Goal: Check status: Check status

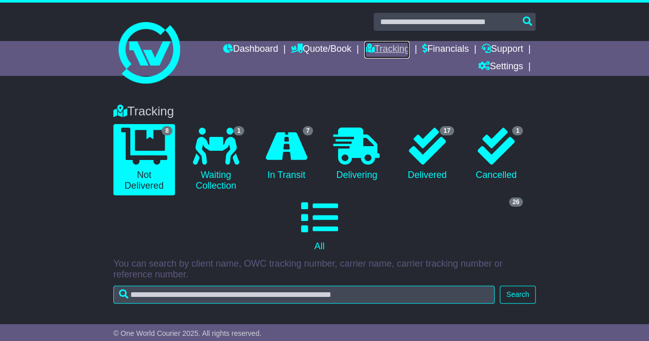
click at [378, 51] on link "Tracking" at bounding box center [386, 49] width 45 height 17
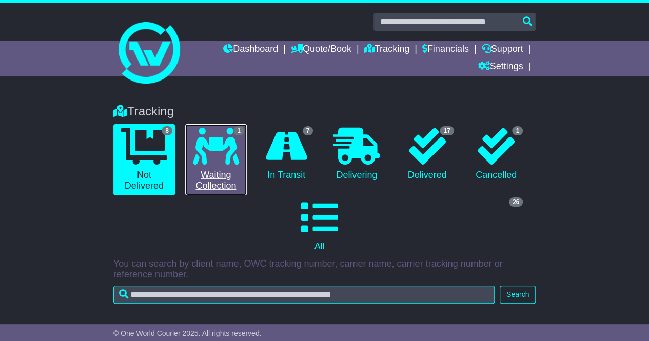
click at [233, 184] on link "1 Waiting Collection" at bounding box center [216, 159] width 62 height 71
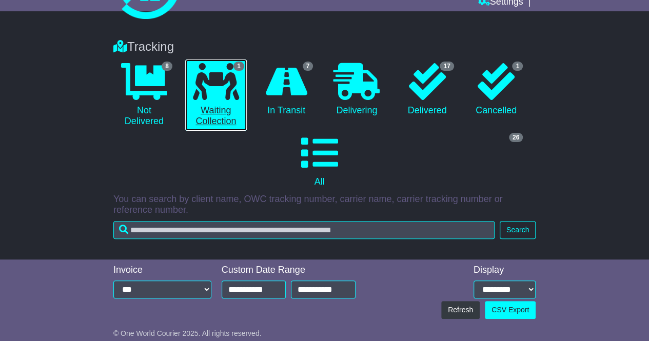
scroll to position [63, 0]
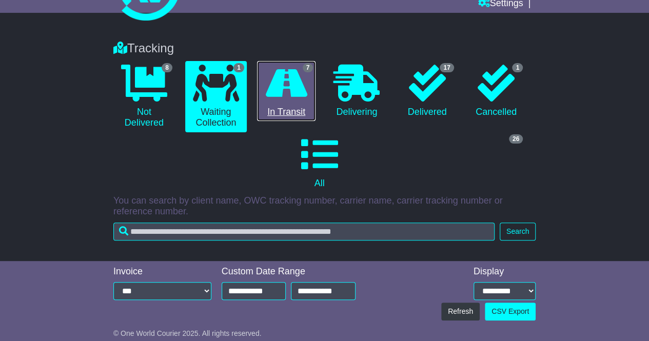
click at [284, 106] on link "7 In Transit" at bounding box center [286, 91] width 59 height 61
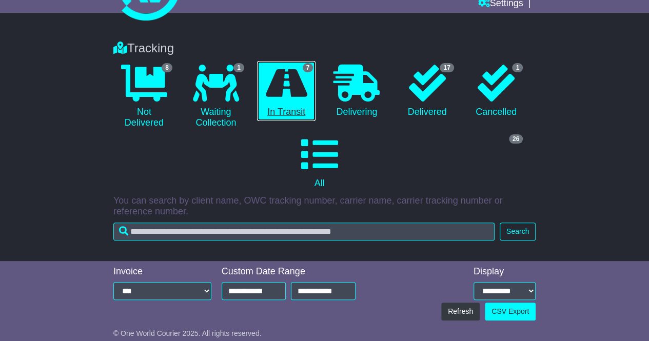
click at [284, 106] on link "7 In Transit" at bounding box center [286, 91] width 59 height 61
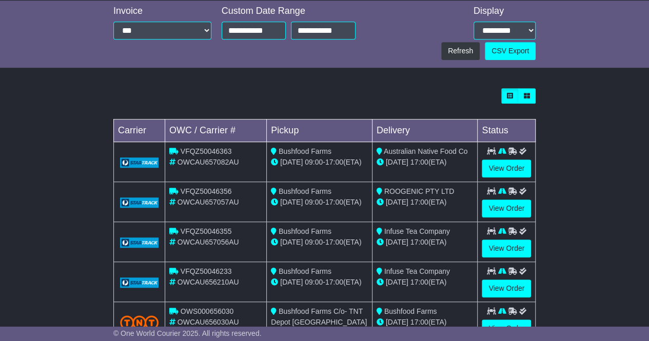
scroll to position [324, 0]
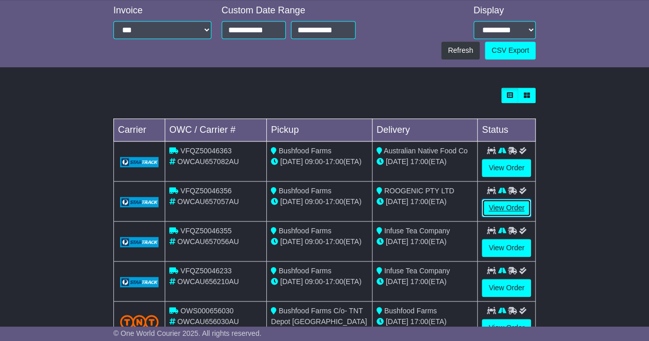
click at [505, 209] on link "View Order" at bounding box center [506, 208] width 49 height 18
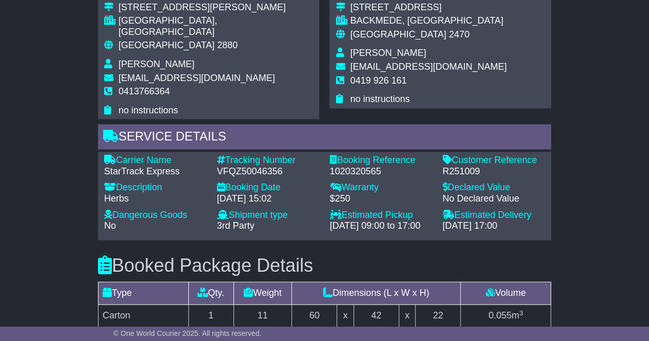
scroll to position [702, 0]
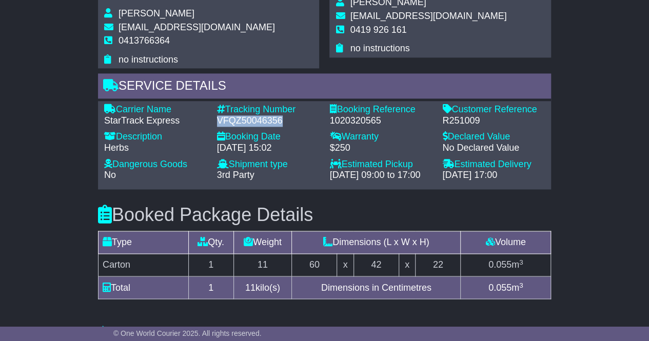
drag, startPoint x: 283, startPoint y: 111, endPoint x: 218, endPoint y: 106, distance: 65.9
click at [218, 115] on div "VFQZ50046356" at bounding box center [268, 120] width 103 height 11
copy div "VFQZ50046356"
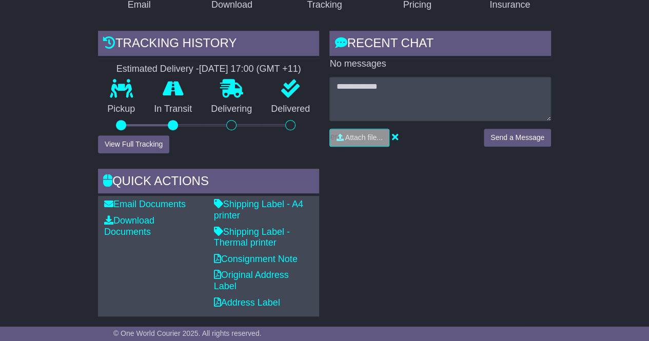
scroll to position [237, 0]
click at [156, 142] on button "View Full Tracking" at bounding box center [133, 144] width 71 height 18
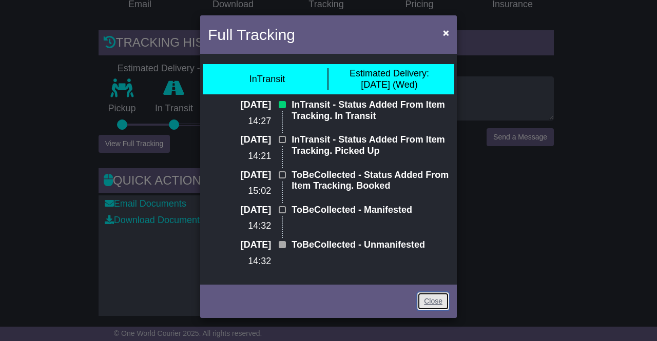
click at [426, 301] on link "Close" at bounding box center [433, 302] width 32 height 18
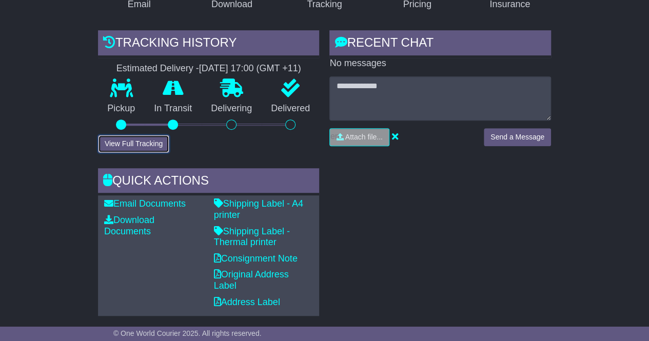
scroll to position [0, 0]
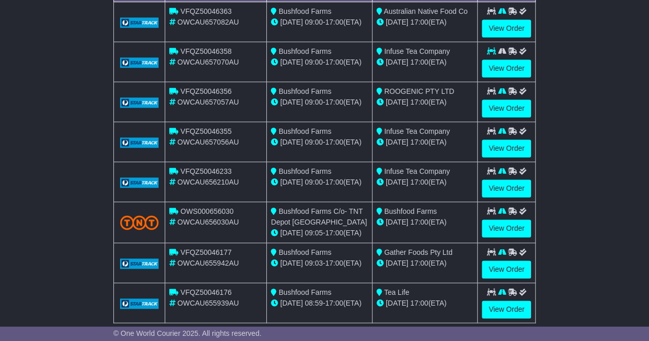
scroll to position [477, 0]
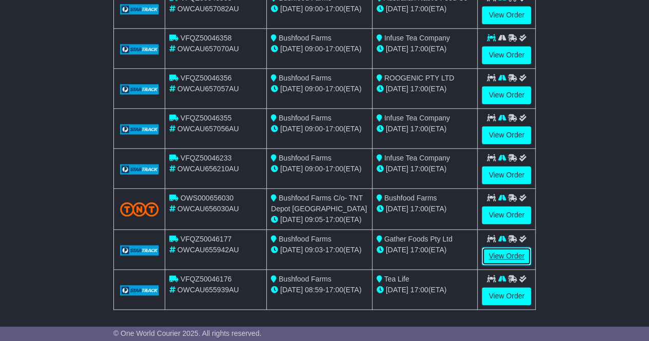
click at [493, 252] on link "View Order" at bounding box center [506, 256] width 49 height 18
